Goal: Task Accomplishment & Management: Complete application form

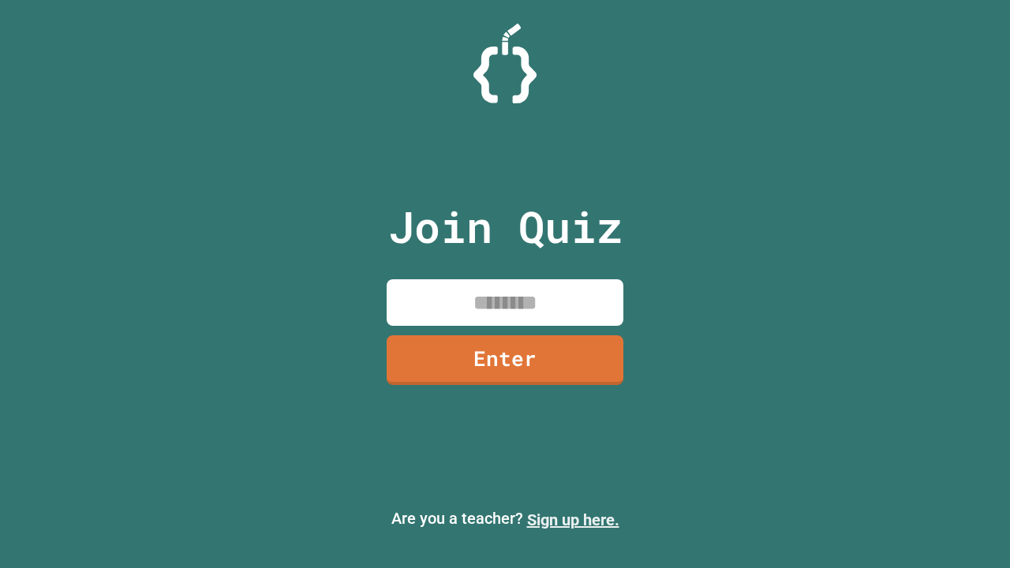
click at [573, 520] on link "Sign up here." at bounding box center [573, 519] width 92 height 19
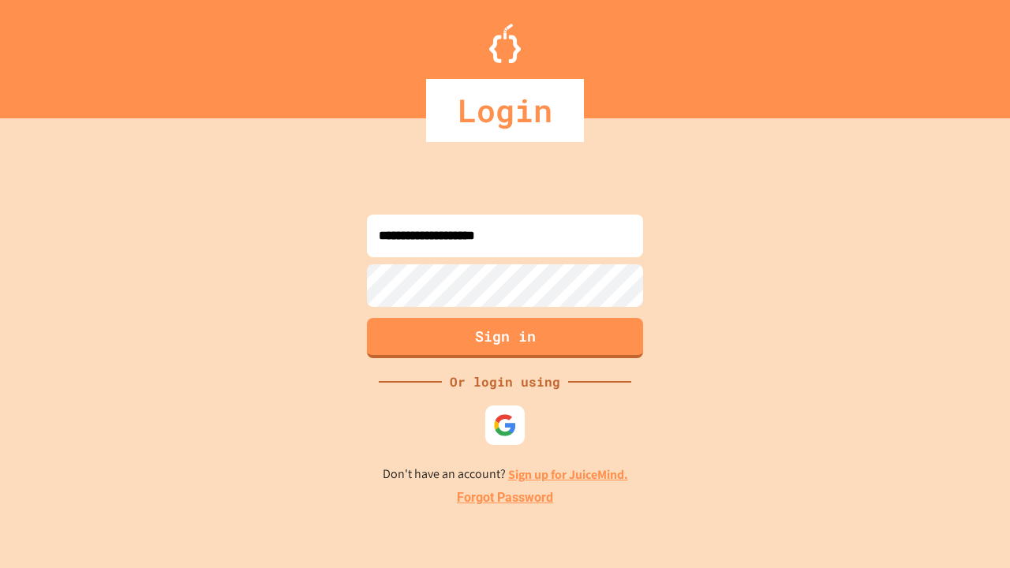
type input "**********"
